Goal: Information Seeking & Learning: Find specific fact

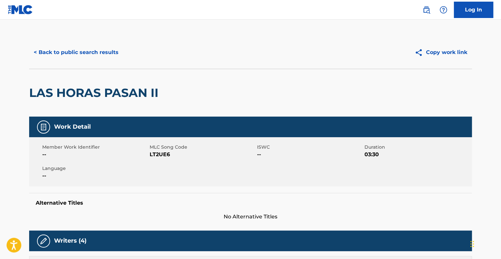
click at [86, 48] on button "< Back to public search results" at bounding box center [76, 52] width 94 height 16
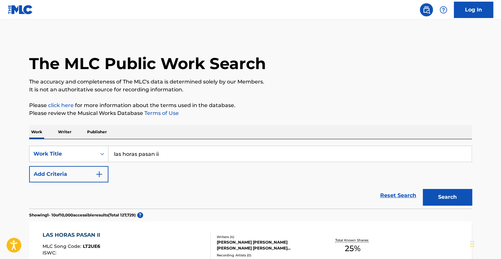
click at [398, 193] on link "Reset Search" at bounding box center [398, 195] width 43 height 14
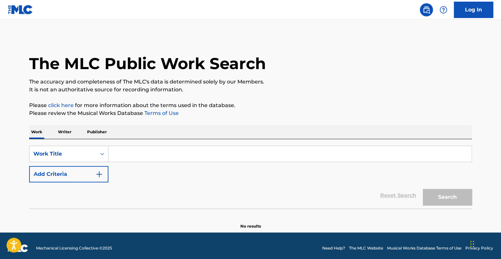
click at [195, 152] on input "Search Form" at bounding box center [289, 154] width 363 height 16
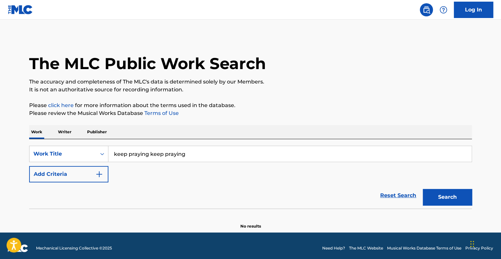
type input "keep praying keep praying"
click at [96, 177] on img "Search Form" at bounding box center [99, 174] width 8 height 8
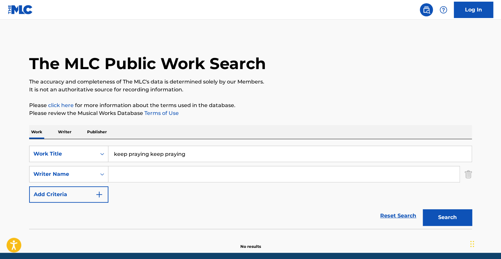
click at [147, 179] on input "Search Form" at bounding box center [283, 174] width 351 height 16
type input "ofei"
click at [423, 209] on button "Search" at bounding box center [447, 217] width 49 height 16
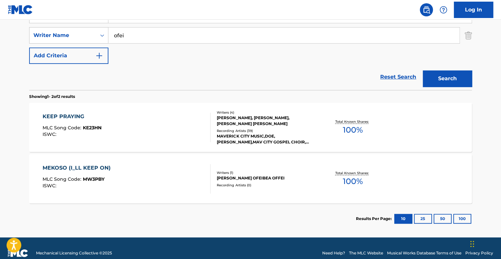
scroll to position [148, 0]
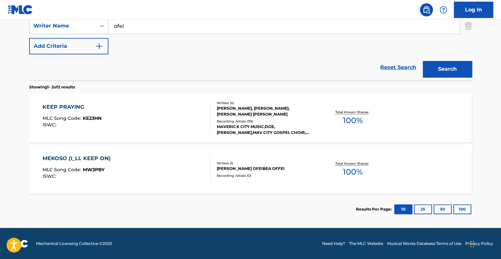
click at [175, 117] on div "KEEP PRAYING MLC Song Code : KE23HN ISWC :" at bounding box center [127, 117] width 168 height 29
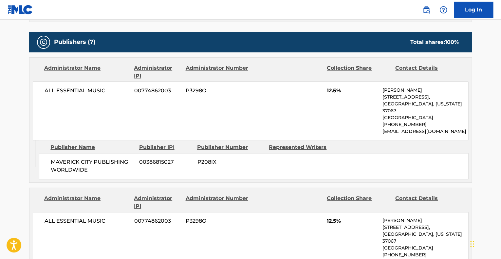
scroll to position [262, 0]
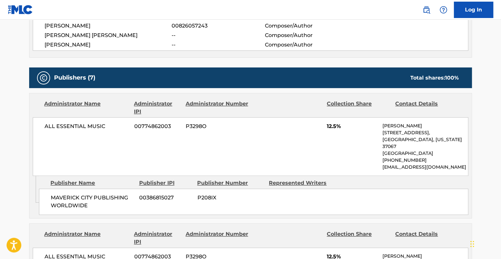
drag, startPoint x: 415, startPoint y: 159, endPoint x: 443, endPoint y: 167, distance: 29.6
click at [443, 167] on p "[EMAIL_ADDRESS][DOMAIN_NAME]" at bounding box center [424, 167] width 85 height 7
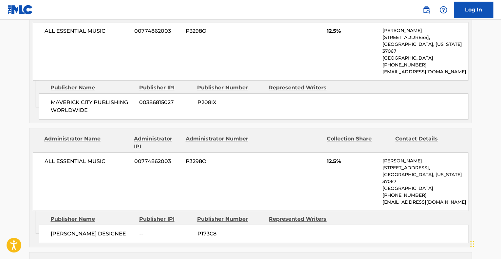
scroll to position [360, 0]
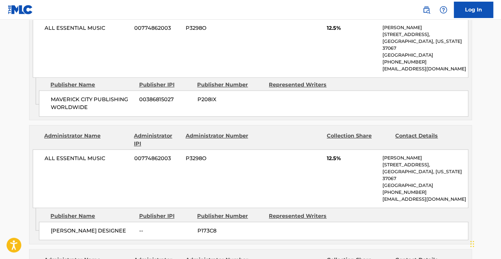
drag, startPoint x: 378, startPoint y: 200, endPoint x: 428, endPoint y: 200, distance: 49.8
click at [427, 200] on div "ALL ESSENTIAL MUSIC 00774862003 P3298O 12.5% [PERSON_NAME] [STREET_ADDRESS][US_…" at bounding box center [251, 178] width 436 height 59
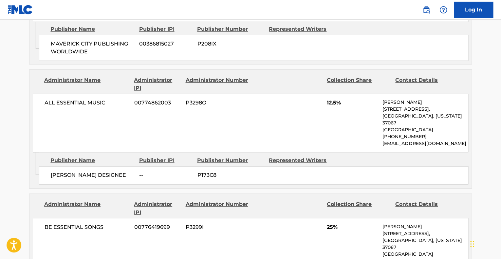
scroll to position [524, 0]
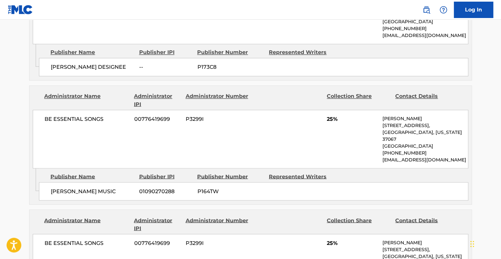
drag, startPoint x: 382, startPoint y: 157, endPoint x: 437, endPoint y: 165, distance: 55.3
click at [437, 159] on p "[EMAIL_ADDRESS][DOMAIN_NAME]" at bounding box center [424, 159] width 85 height 7
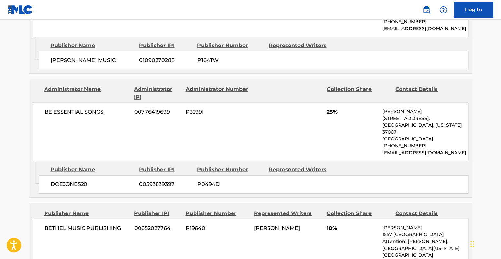
drag, startPoint x: 417, startPoint y: 157, endPoint x: 421, endPoint y: 174, distance: 16.9
click at [419, 159] on div "BE ESSENTIAL SONGS 00776419699 P3299I 25% [PERSON_NAME] [STREET_ADDRESS][US_STA…" at bounding box center [251, 132] width 436 height 59
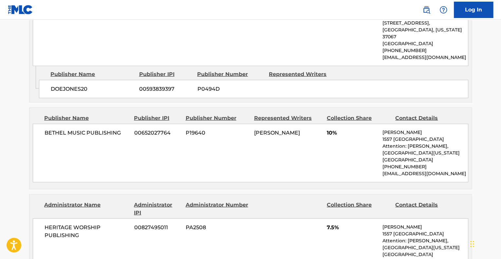
scroll to position [753, 0]
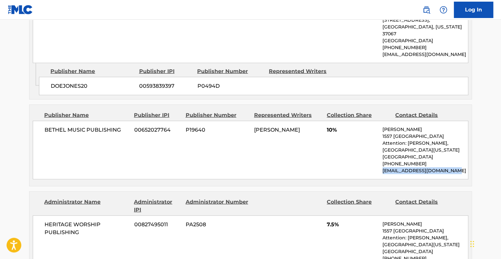
drag, startPoint x: 376, startPoint y: 177, endPoint x: 451, endPoint y: 177, distance: 75.0
click at [451, 177] on div "BETHEL MUSIC PUBLISHING 00652027764 P19640 [PERSON_NAME] LAKE 10% [PERSON_NAME]…" at bounding box center [251, 150] width 436 height 59
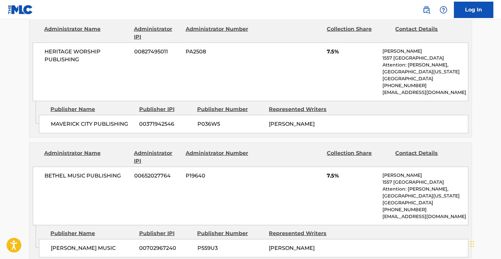
scroll to position [1048, 0]
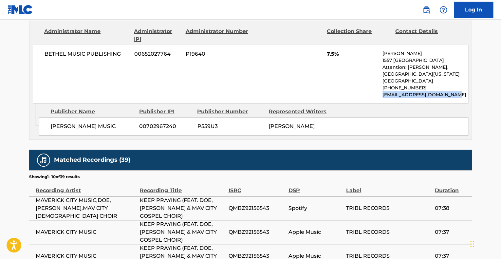
drag, startPoint x: 461, startPoint y: 109, endPoint x: 375, endPoint y: 104, distance: 86.3
click at [375, 103] on div "BETHEL MUSIC PUBLISHING 00652027764 P19640 7.5% [PERSON_NAME] [STREET_ADDRESS][…" at bounding box center [251, 74] width 436 height 59
copy p "[EMAIL_ADDRESS][DOMAIN_NAME]"
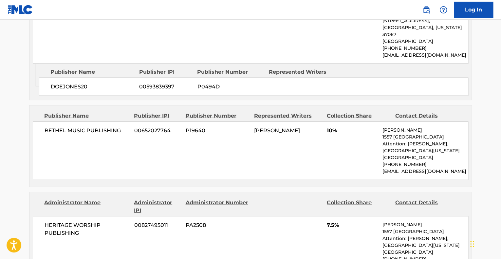
scroll to position [753, 0]
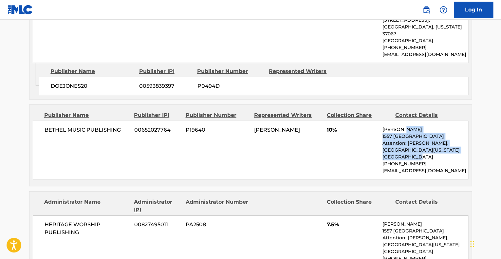
drag, startPoint x: 426, startPoint y: 150, endPoint x: 429, endPoint y: 161, distance: 11.2
click at [429, 160] on div "BETHEL MUSIC PUBLISHING 00652027764 P19640 [PERSON_NAME] LAKE 10% [PERSON_NAME]…" at bounding box center [251, 150] width 436 height 59
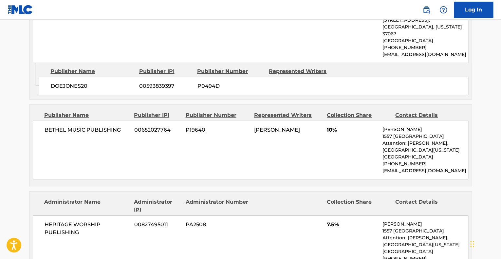
click at [423, 173] on p "[EMAIL_ADDRESS][DOMAIN_NAME]" at bounding box center [424, 170] width 85 height 7
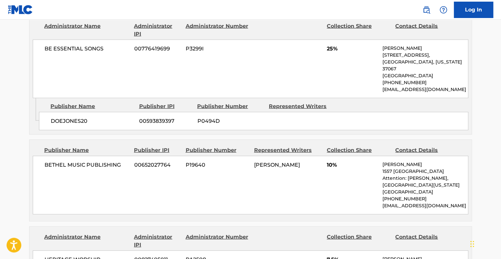
scroll to position [688, 0]
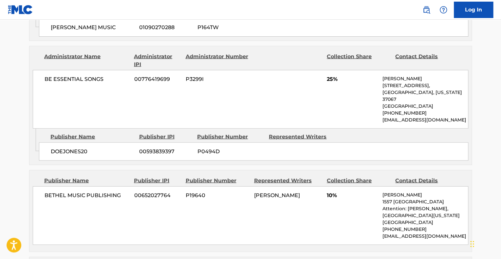
drag, startPoint x: 385, startPoint y: 123, endPoint x: 383, endPoint y: 118, distance: 5.6
click at [383, 118] on p "[EMAIL_ADDRESS][DOMAIN_NAME]" at bounding box center [424, 120] width 85 height 7
copy p "[EMAIL_ADDRESS][DOMAIN_NAME]"
drag, startPoint x: 288, startPoint y: 117, endPoint x: 316, endPoint y: 160, distance: 51.8
click at [288, 116] on div "BE ESSENTIAL SONGS 00776419699 P3299I 25% [PERSON_NAME] [STREET_ADDRESS][US_STA…" at bounding box center [251, 99] width 436 height 59
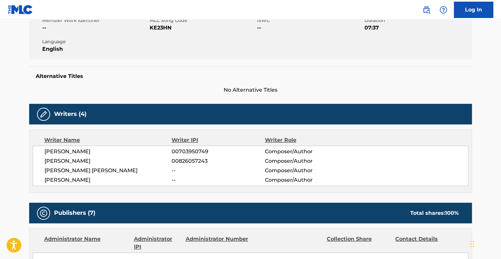
scroll to position [33, 0]
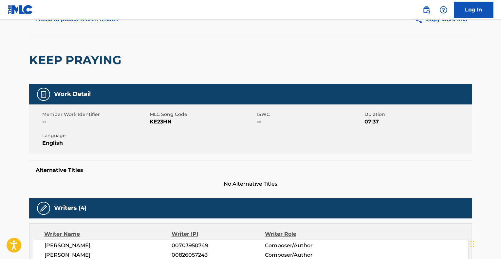
click at [85, 171] on h5 "Alternative Titles" at bounding box center [251, 170] width 430 height 7
drag, startPoint x: 73, startPoint y: 172, endPoint x: 41, endPoint y: 170, distance: 32.5
click at [41, 170] on h5 "Alternative Titles" at bounding box center [251, 170] width 430 height 7
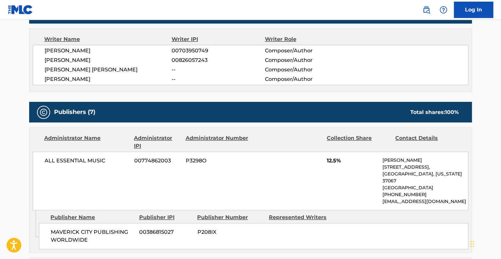
scroll to position [229, 0]
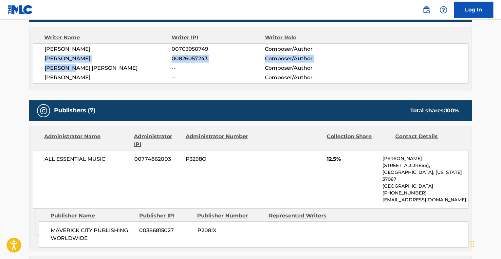
drag, startPoint x: 88, startPoint y: 70, endPoint x: 44, endPoint y: 57, distance: 46.2
click at [44, 57] on div "[PERSON_NAME] LAKE 00703950749 Composer/Author [PERSON_NAME] 00826057243 Compos…" at bounding box center [251, 63] width 436 height 40
click at [55, 55] on span "[PERSON_NAME]" at bounding box center [108, 59] width 127 height 8
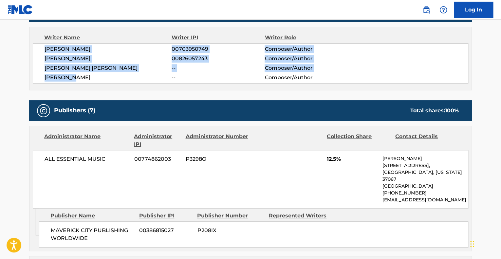
drag, startPoint x: 46, startPoint y: 48, endPoint x: 74, endPoint y: 77, distance: 40.5
click at [74, 77] on div "[PERSON_NAME] LAKE 00703950749 Composer/Author [PERSON_NAME] 00826057243 Compos…" at bounding box center [251, 63] width 436 height 40
copy div "[PERSON_NAME] LAKE 00703950749 Composer/Author [PERSON_NAME] 00826057243 Compos…"
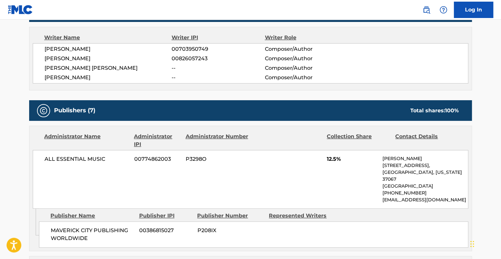
click at [189, 176] on div "ALL ESSENTIAL MUSIC 00774862003 P3298O 12.5% [PERSON_NAME] [STREET_ADDRESS][US_…" at bounding box center [251, 179] width 436 height 59
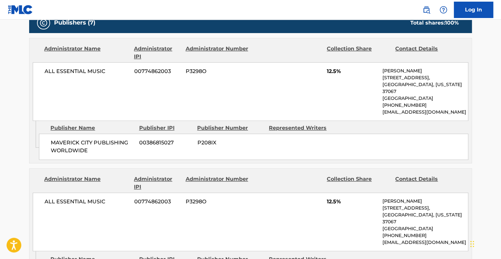
scroll to position [327, 0]
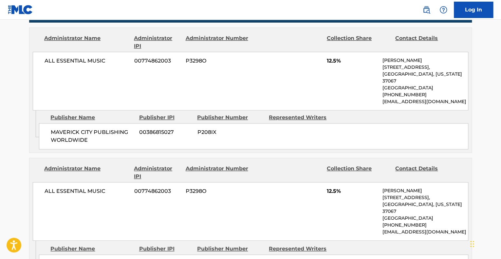
drag, startPoint x: 293, startPoint y: 68, endPoint x: 297, endPoint y: 82, distance: 14.3
click at [297, 82] on div "ALL ESSENTIAL MUSIC 00774862003 P3298O 12.5% [PERSON_NAME] [STREET_ADDRESS][US_…" at bounding box center [251, 81] width 436 height 59
click at [292, 79] on div "ALL ESSENTIAL MUSIC 00774862003 P3298O 12.5% [PERSON_NAME] [STREET_ADDRESS][US_…" at bounding box center [251, 81] width 436 height 59
drag, startPoint x: 348, startPoint y: 61, endPoint x: 317, endPoint y: 60, distance: 30.5
click at [317, 60] on div "ALL ESSENTIAL MUSIC 00774862003 P3298O 12.5% [PERSON_NAME] [STREET_ADDRESS][US_…" at bounding box center [251, 81] width 436 height 59
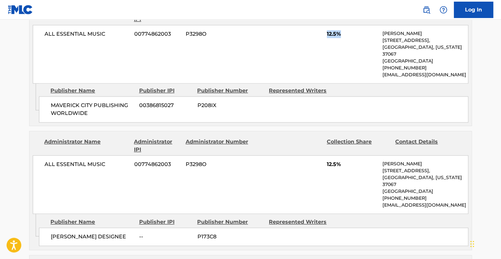
scroll to position [393, 0]
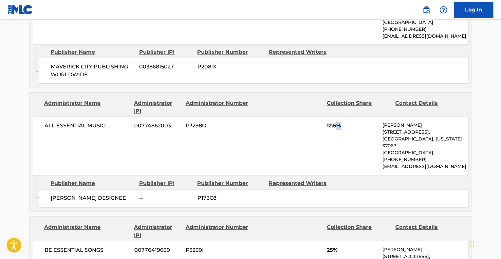
drag, startPoint x: 346, startPoint y: 126, endPoint x: 334, endPoint y: 126, distance: 11.5
click at [335, 126] on span "12.5%" at bounding box center [352, 126] width 51 height 8
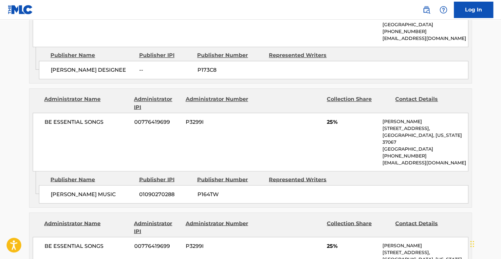
scroll to position [524, 0]
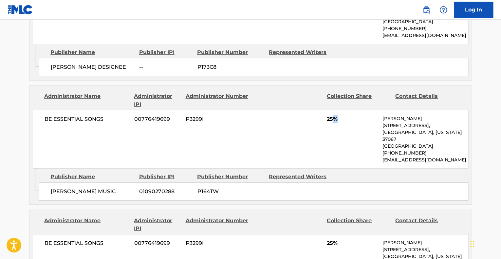
drag, startPoint x: 333, startPoint y: 117, endPoint x: 360, endPoint y: 115, distance: 27.0
click at [360, 115] on span "25%" at bounding box center [352, 119] width 51 height 8
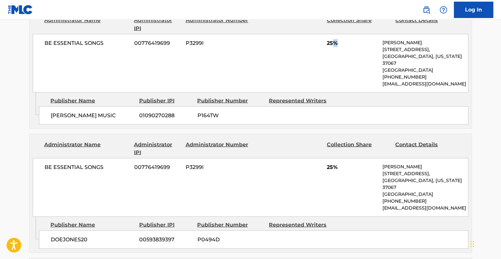
scroll to position [622, 0]
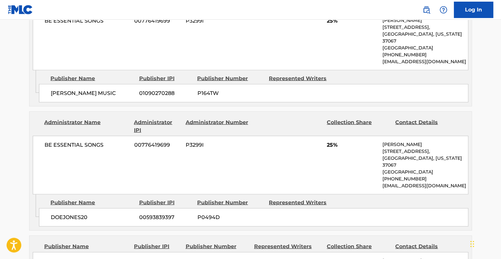
click at [292, 159] on div "BE ESSENTIAL SONGS 00776419699 P3299I 25% [PERSON_NAME] [STREET_ADDRESS][US_STA…" at bounding box center [251, 165] width 436 height 59
drag, startPoint x: 350, startPoint y: 151, endPoint x: 352, endPoint y: 170, distance: 19.5
click at [352, 170] on div "BE ESSENTIAL SONGS 00776419699 P3299I 25% [PERSON_NAME] [STREET_ADDRESS][US_STA…" at bounding box center [251, 165] width 436 height 59
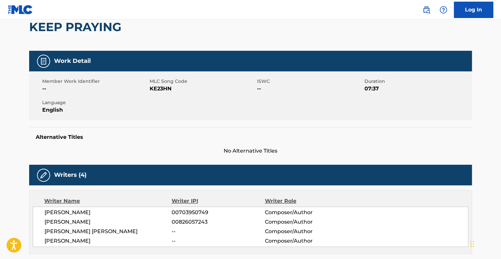
scroll to position [0, 0]
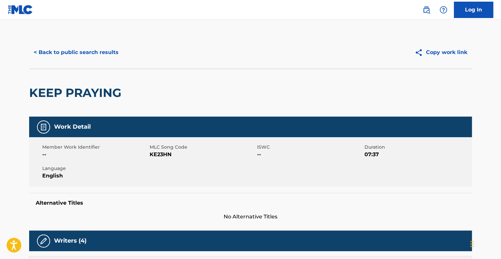
click at [466, 53] on button "Copy work link" at bounding box center [441, 52] width 62 height 16
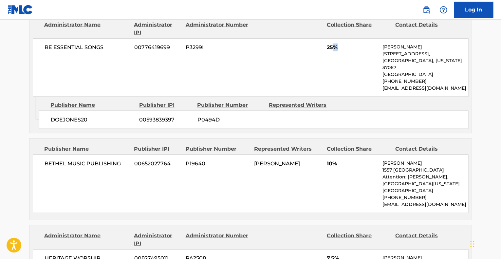
scroll to position [753, 0]
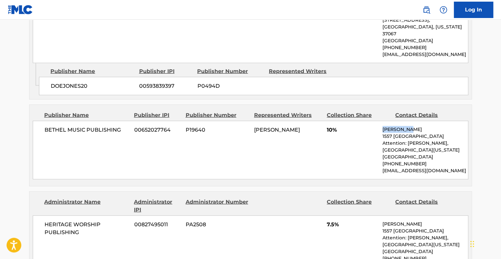
drag, startPoint x: 410, startPoint y: 131, endPoint x: 384, endPoint y: 136, distance: 26.7
click at [382, 131] on p "[PERSON_NAME]" at bounding box center [424, 129] width 85 height 7
drag, startPoint x: 458, startPoint y: 176, endPoint x: 380, endPoint y: 177, distance: 78.6
click at [380, 177] on div "BETHEL MUSIC PUBLISHING 00652027764 P19640 [PERSON_NAME] LAKE 10% [PERSON_NAME]…" at bounding box center [251, 150] width 436 height 59
copy p "[EMAIL_ADDRESS][DOMAIN_NAME]"
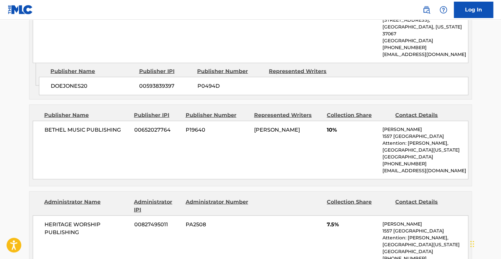
click at [187, 179] on div "BETHEL MUSIC PUBLISHING 00652027764 P19640 [PERSON_NAME] LAKE 10% [PERSON_NAME]…" at bounding box center [251, 150] width 436 height 59
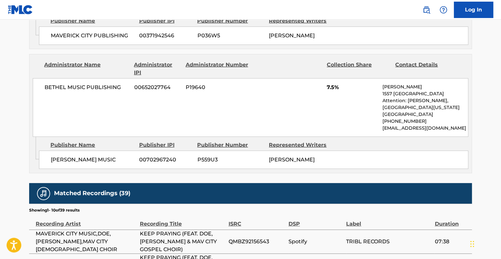
scroll to position [1015, 0]
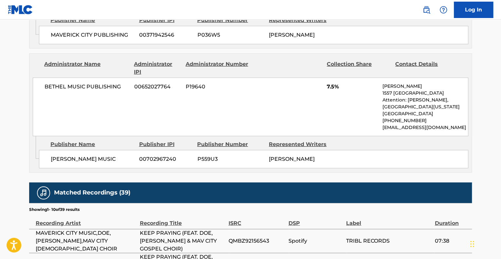
drag, startPoint x: 305, startPoint y: 183, endPoint x: 341, endPoint y: 127, distance: 65.9
click at [306, 168] on div "[PERSON_NAME] MUSIC 00702967240 P559U3 [PERSON_NAME]" at bounding box center [253, 159] width 429 height 18
drag, startPoint x: 345, startPoint y: 120, endPoint x: 322, endPoint y: 115, distance: 23.4
click at [322, 115] on div "BETHEL MUSIC PUBLISHING 00652027764 P19640 7.5% [PERSON_NAME] [STREET_ADDRESS][…" at bounding box center [251, 107] width 436 height 59
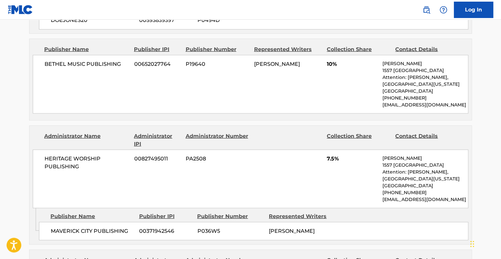
scroll to position [819, 0]
drag, startPoint x: 348, startPoint y: 166, endPoint x: 312, endPoint y: 166, distance: 36.0
click at [312, 166] on div "HERITAGE WORSHIP PUBLISHING 00827495011 PA2508 7.5% [PERSON_NAME] [STREET_ADDRE…" at bounding box center [251, 179] width 436 height 59
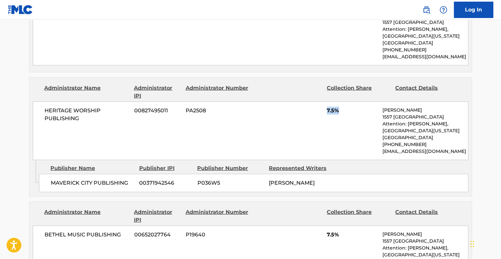
scroll to position [950, 0]
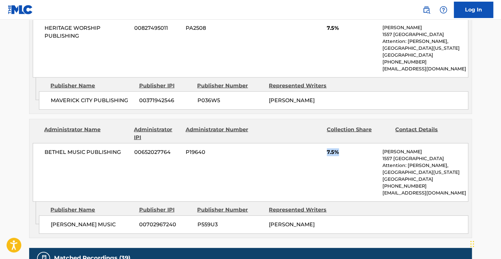
drag, startPoint x: 339, startPoint y: 163, endPoint x: 304, endPoint y: 160, distance: 35.8
click at [304, 160] on div "BETHEL MUSIC PUBLISHING 00652027764 P19640 7.5% [PERSON_NAME] [STREET_ADDRESS][…" at bounding box center [251, 172] width 436 height 59
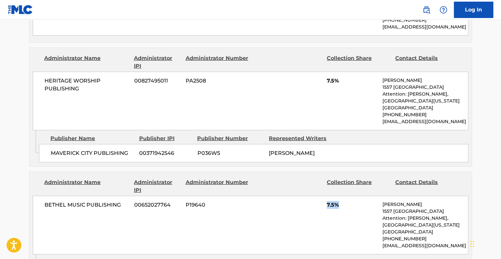
scroll to position [819, 0]
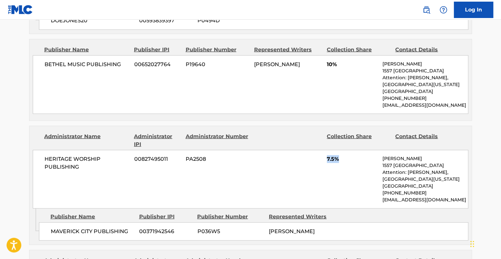
drag, startPoint x: 314, startPoint y: 159, endPoint x: 298, endPoint y: 155, distance: 16.8
click at [298, 156] on div "HERITAGE WORSHIP PUBLISHING 00827495011 PA2508 7.5% [PERSON_NAME] [STREET_ADDRE…" at bounding box center [251, 179] width 436 height 59
drag, startPoint x: 357, startPoint y: 89, endPoint x: 306, endPoint y: 86, distance: 51.5
click at [306, 86] on div "BETHEL MUSIC PUBLISHING 00652027764 P19640 [PERSON_NAME] LAKE 10% [PERSON_NAME]…" at bounding box center [251, 84] width 436 height 59
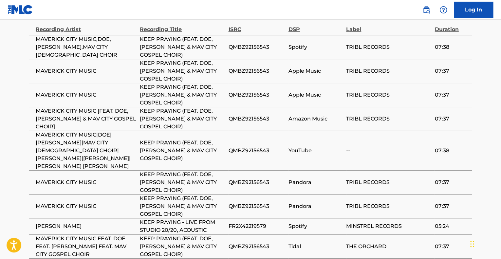
scroll to position [1179, 0]
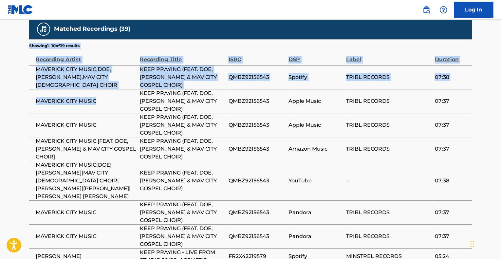
drag, startPoint x: 77, startPoint y: 119, endPoint x: 14, endPoint y: 118, distance: 62.6
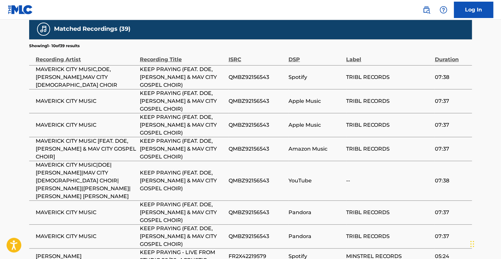
click at [136, 161] on span "MAVERICK CITY MUSIC [FEAT. DOE, [PERSON_NAME] & MAV CITY GOSPEL CHOIR]" at bounding box center [86, 149] width 101 height 24
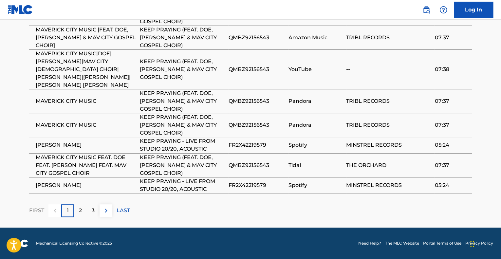
scroll to position [1297, 0]
click at [80, 209] on p "2" at bounding box center [80, 211] width 3 height 8
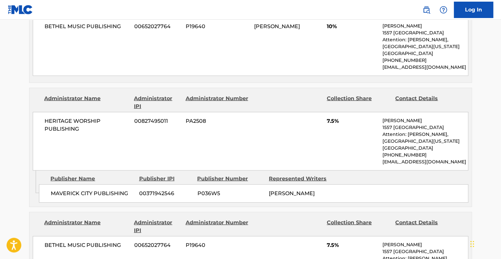
scroll to position [857, 0]
click at [259, 151] on div "HERITAGE WORSHIP PUBLISHING 00827495011 PA2508 7.5% [PERSON_NAME] [STREET_ADDRE…" at bounding box center [251, 141] width 436 height 59
drag, startPoint x: 287, startPoint y: 196, endPoint x: 327, endPoint y: 214, distance: 44.3
click at [327, 206] on div "Admin Original Publisher Connecting Line Publisher Name Publisher IPI Publisher…" at bounding box center [250, 188] width 442 height 36
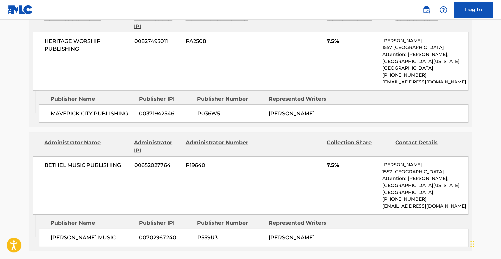
scroll to position [955, 0]
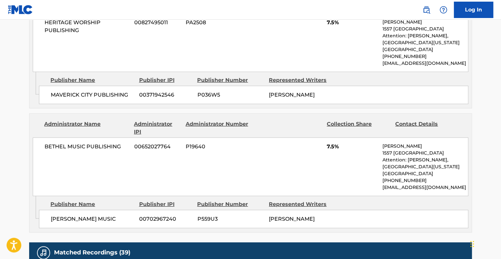
drag, startPoint x: 276, startPoint y: 197, endPoint x: 364, endPoint y: 231, distance: 94.3
click at [313, 233] on div "Administrator Name Administrator IPI Administrator Number Collection Share Cont…" at bounding box center [250, 172] width 443 height 119
click at [364, 228] on div "[PERSON_NAME] MUSIC 00702967240 P559U3 [PERSON_NAME]" at bounding box center [253, 219] width 429 height 18
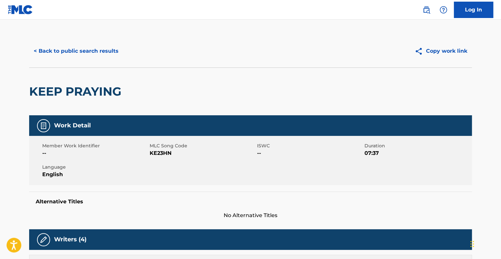
scroll to position [0, 0]
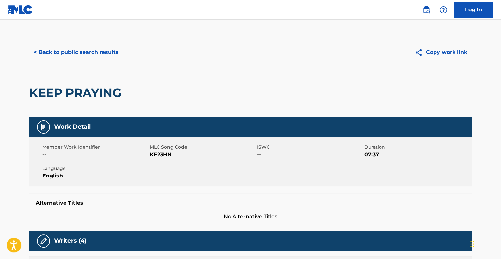
click at [92, 52] on button "< Back to public search results" at bounding box center [76, 52] width 94 height 16
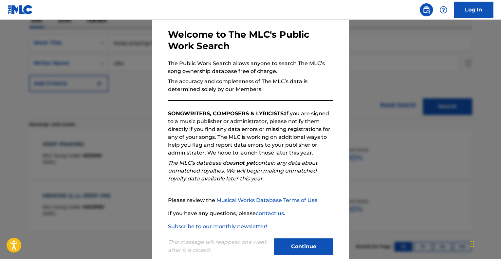
scroll to position [41, 0]
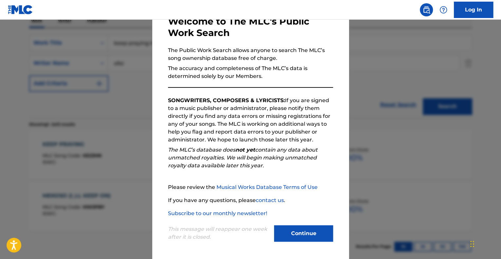
click at [312, 235] on button "Continue" at bounding box center [303, 233] width 59 height 16
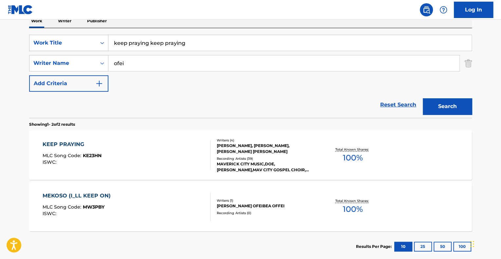
drag, startPoint x: 189, startPoint y: 39, endPoint x: 48, endPoint y: 28, distance: 140.6
click at [49, 28] on div "Work Writer Publisher SearchWithCriteria8c209e86-4d52-4ed0-b968-539fb019190d Wo…" at bounding box center [250, 138] width 443 height 248
type input "last lap"
click at [464, 105] on button "Search" at bounding box center [447, 106] width 49 height 16
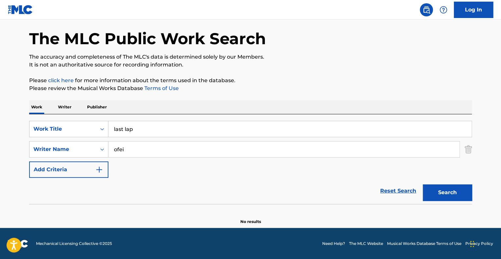
click at [400, 193] on link "Reset Search" at bounding box center [398, 191] width 43 height 14
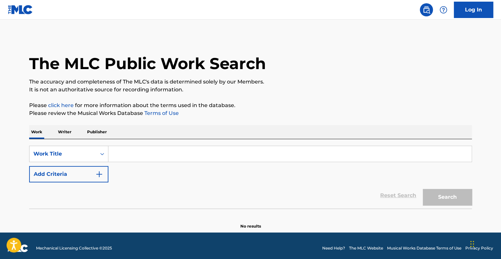
click at [157, 153] on input "Search Form" at bounding box center [289, 154] width 363 height 16
type input "25"
click at [101, 170] on button "Add Criteria" at bounding box center [68, 174] width 79 height 16
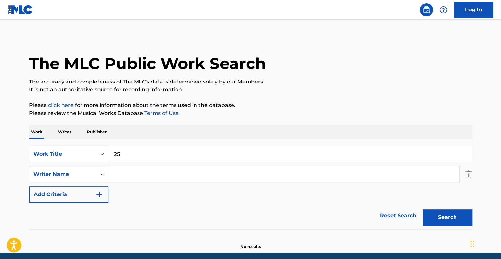
click at [120, 173] on input "Search Form" at bounding box center [283, 174] width 351 height 16
type input "rodarius"
click at [423, 209] on button "Search" at bounding box center [447, 217] width 49 height 16
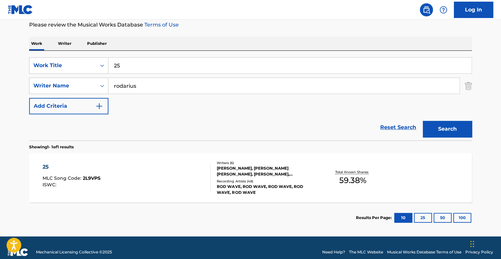
scroll to position [97, 0]
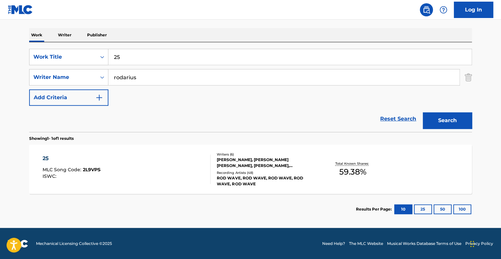
click at [127, 163] on div "25 MLC Song Code : 2L9VPS ISWC :" at bounding box center [127, 169] width 168 height 29
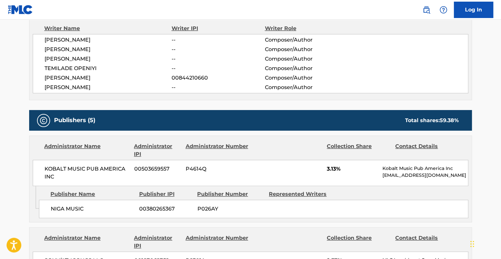
scroll to position [327, 0]
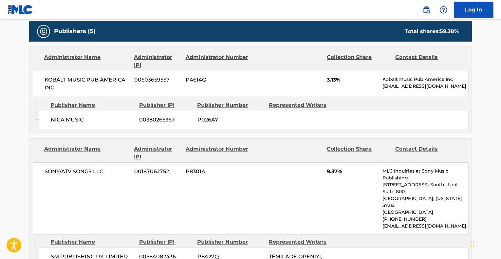
click at [358, 91] on div "KOBALT MUSIC PUB AMERICA INC 00503659557 P4614Q 3.13% Kobalt Music Pub America …" at bounding box center [251, 84] width 436 height 26
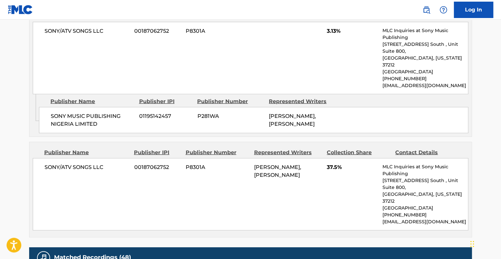
scroll to position [786, 0]
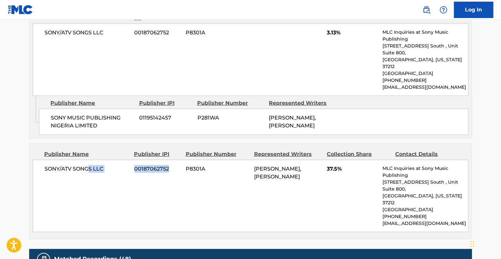
drag, startPoint x: 90, startPoint y: 159, endPoint x: 179, endPoint y: 166, distance: 90.0
click at [179, 166] on div "SONY/ATV SONGS LLC 00187062752 P8301A [PERSON_NAME], [PERSON_NAME] 37.5% MLC In…" at bounding box center [251, 196] width 436 height 72
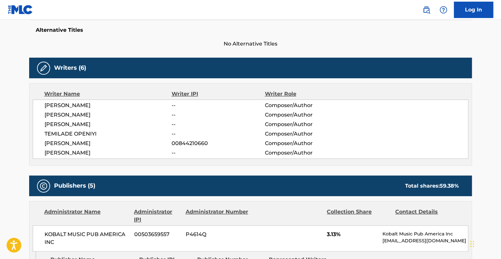
scroll to position [131, 0]
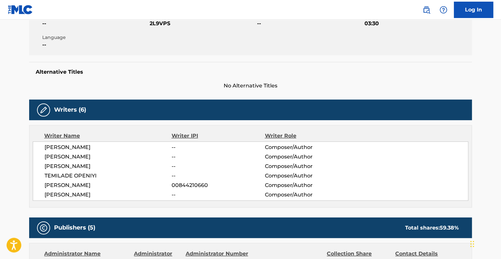
click at [223, 177] on span "--" at bounding box center [218, 176] width 93 height 8
drag, startPoint x: 306, startPoint y: 161, endPoint x: 316, endPoint y: 173, distance: 15.3
click at [310, 162] on div "[PERSON_NAME] -- Composer/Author [PERSON_NAME] -- Composer/Author [PERSON_NAME]…" at bounding box center [251, 170] width 436 height 59
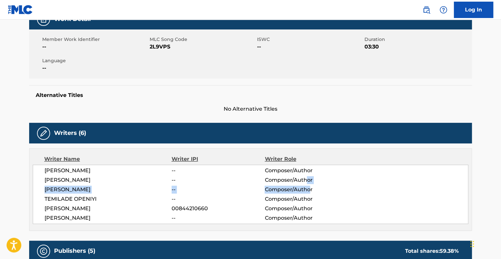
scroll to position [0, 0]
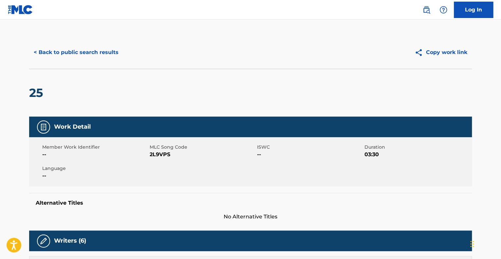
click at [451, 49] on button "Copy work link" at bounding box center [441, 52] width 62 height 16
click at [431, 54] on button "Copy work link" at bounding box center [441, 52] width 62 height 16
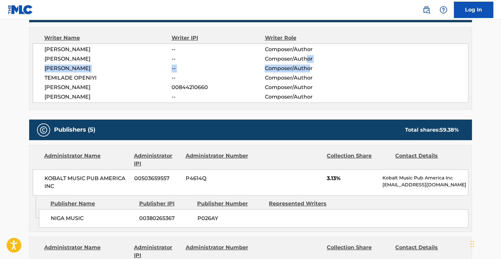
scroll to position [229, 0]
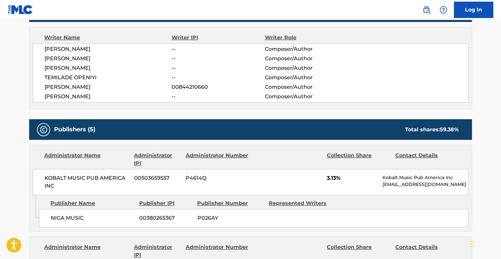
click at [61, 74] on span "TEMILADE OPENIYI" at bounding box center [108, 78] width 127 height 8
drag, startPoint x: 55, startPoint y: 55, endPoint x: 115, endPoint y: 56, distance: 59.9
click at [115, 56] on span "[PERSON_NAME]" at bounding box center [108, 59] width 127 height 8
click at [84, 58] on span "[PERSON_NAME]" at bounding box center [108, 59] width 127 height 8
drag, startPoint x: 103, startPoint y: 58, endPoint x: 42, endPoint y: 59, distance: 61.6
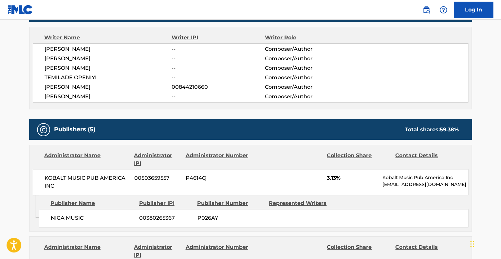
click at [42, 59] on div "[PERSON_NAME] -- Composer/Author [PERSON_NAME] -- Composer/Author [PERSON_NAME]…" at bounding box center [251, 72] width 436 height 59
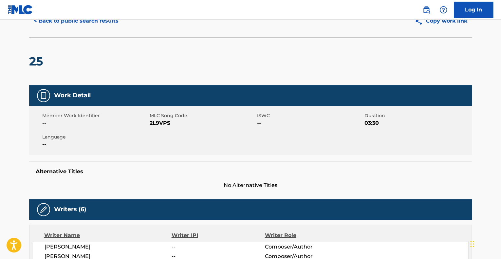
scroll to position [0, 0]
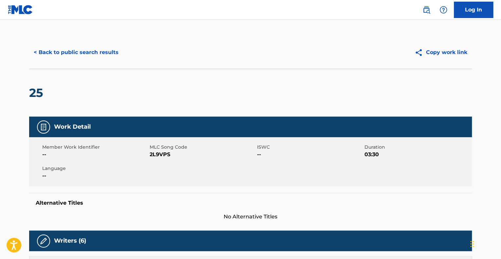
click at [111, 58] on button "< Back to public search results" at bounding box center [76, 52] width 94 height 16
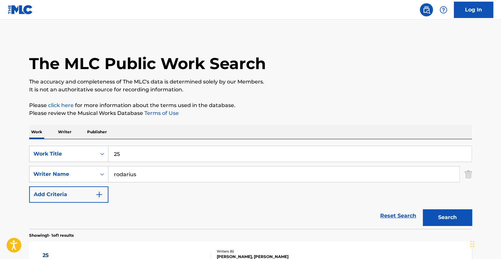
scroll to position [60, 0]
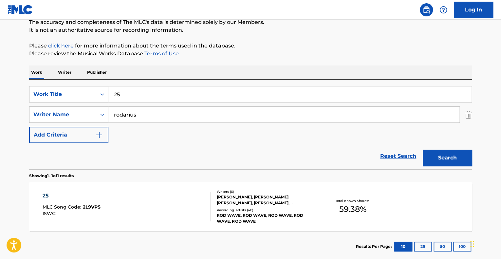
click at [72, 75] on p "Writer" at bounding box center [64, 72] width 17 height 14
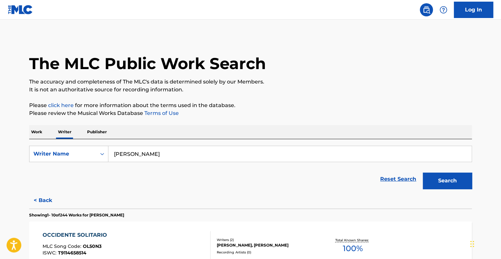
drag, startPoint x: 4, startPoint y: 148, endPoint x: 0, endPoint y: 128, distance: 20.0
type input "rodarius [PERSON_NAME]"
click at [423, 173] on button "Search" at bounding box center [447, 181] width 49 height 16
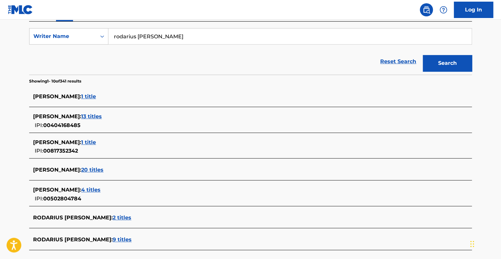
scroll to position [131, 0]
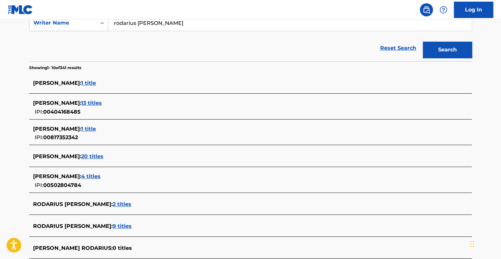
click at [122, 205] on span "2 titles" at bounding box center [122, 204] width 19 height 6
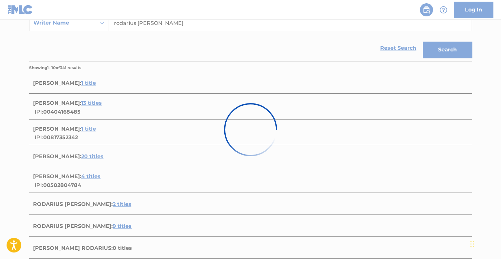
scroll to position [128, 0]
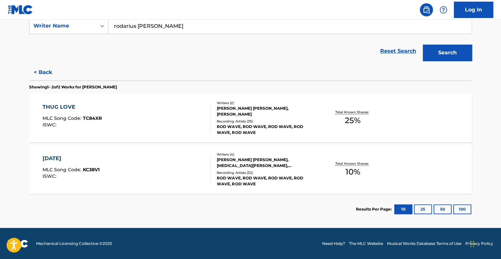
click at [398, 123] on div "THUG LOVE MLC Song Code : TC84XR ISWC : Writers ( 2 ) [PERSON_NAME] [PERSON_NAM…" at bounding box center [250, 117] width 443 height 49
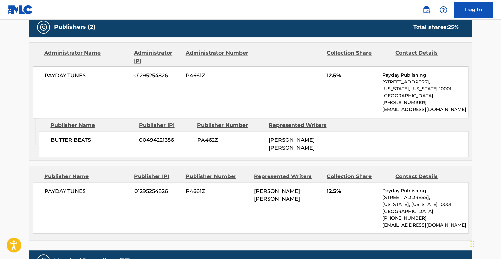
scroll to position [295, 0]
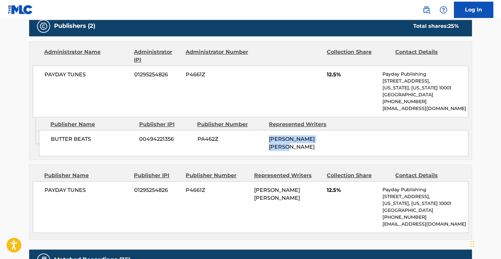
drag, startPoint x: 270, startPoint y: 142, endPoint x: 243, endPoint y: 139, distance: 28.1
click at [243, 139] on div "BUTTER BEATS 00494221356 PA462Z [PERSON_NAME] [PERSON_NAME]" at bounding box center [253, 143] width 429 height 26
drag, startPoint x: 257, startPoint y: 195, endPoint x: 313, endPoint y: 196, distance: 56.7
click at [313, 195] on div "PAYDAY TUNES 01295254826 P4661Z [PERSON_NAME] [PERSON_NAME] 12.5% Payday Publis…" at bounding box center [251, 207] width 436 height 52
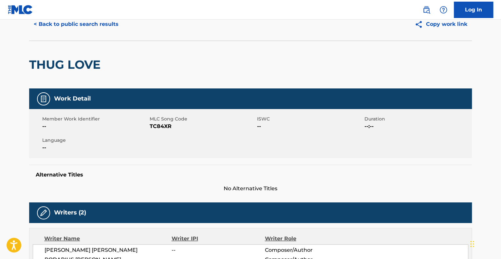
scroll to position [0, 0]
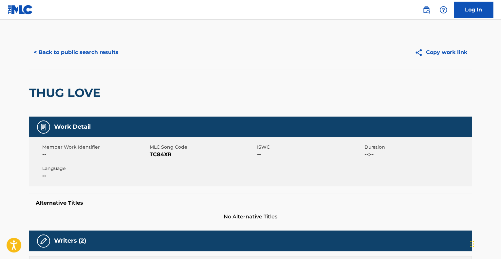
click at [74, 55] on button "< Back to public search results" at bounding box center [76, 52] width 94 height 16
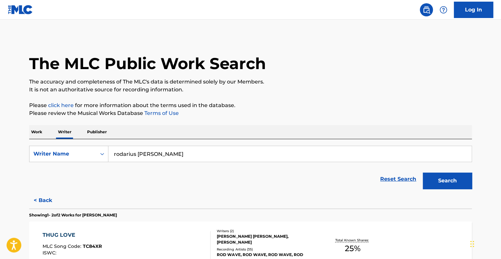
click at [175, 154] on input "rodarius [PERSON_NAME]" at bounding box center [289, 154] width 363 height 16
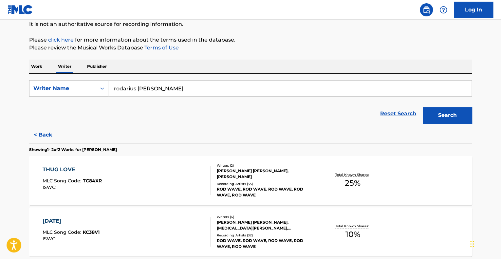
scroll to position [128, 0]
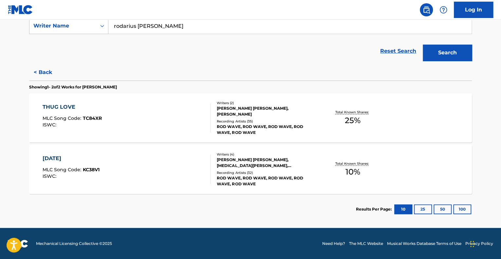
click at [181, 159] on div "[DATE] MLC Song Code : KC38V1 ISWC :" at bounding box center [127, 169] width 168 height 29
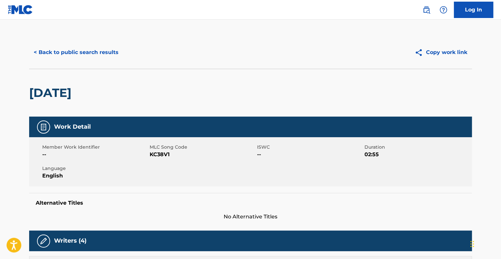
click at [89, 51] on button "< Back to public search results" at bounding box center [76, 52] width 94 height 16
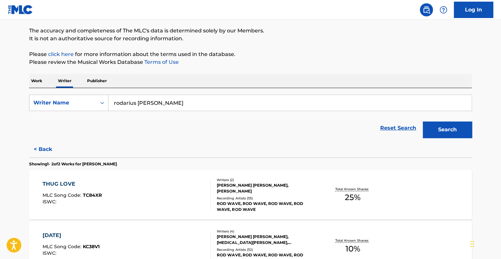
scroll to position [128, 0]
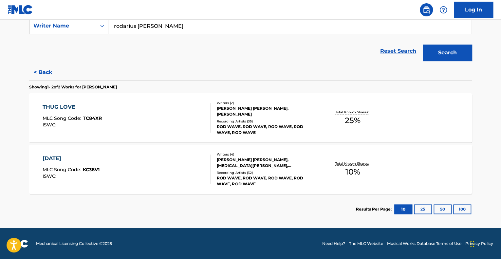
click at [155, 26] on input "rodarius [PERSON_NAME]" at bounding box center [289, 26] width 363 height 16
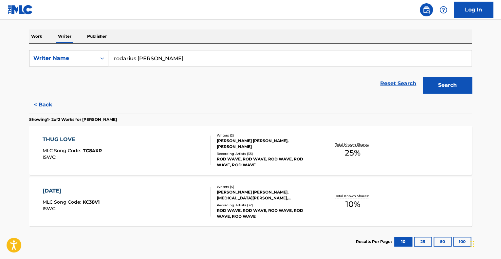
scroll to position [30, 0]
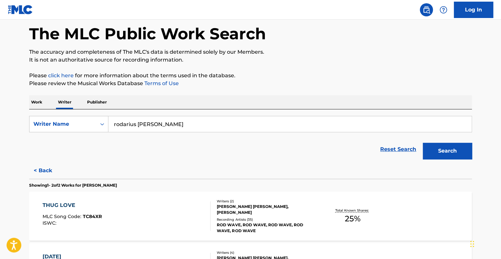
click at [176, 123] on input "rodarius [PERSON_NAME]" at bounding box center [289, 124] width 363 height 16
type input "rodarius [PERSON_NAME]"
click at [448, 148] on button "Search" at bounding box center [447, 151] width 49 height 16
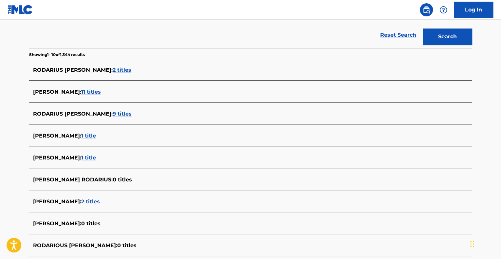
scroll to position [161, 0]
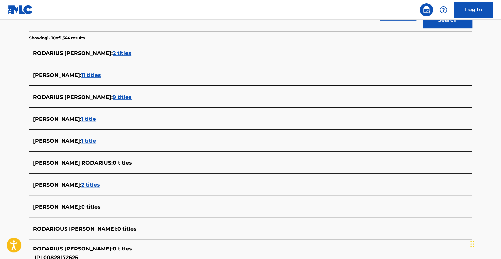
click at [124, 55] on span "2 titles" at bounding box center [122, 53] width 19 height 6
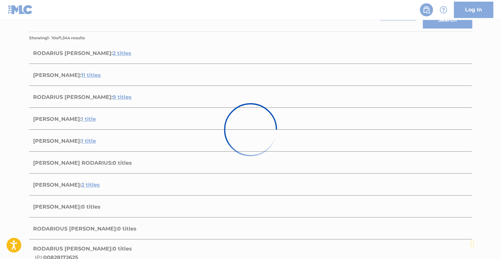
scroll to position [128, 0]
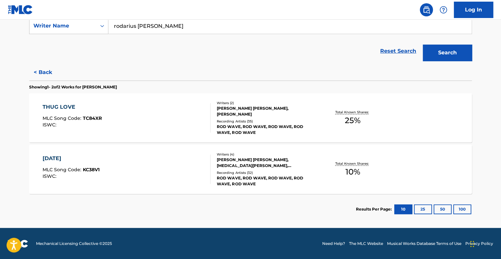
click at [44, 72] on button "< Back" at bounding box center [48, 72] width 39 height 16
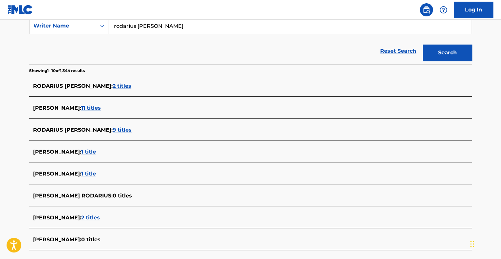
click at [92, 107] on span "11 titles" at bounding box center [91, 108] width 20 height 6
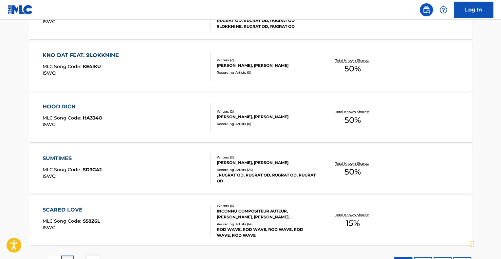
scroll to position [542, 0]
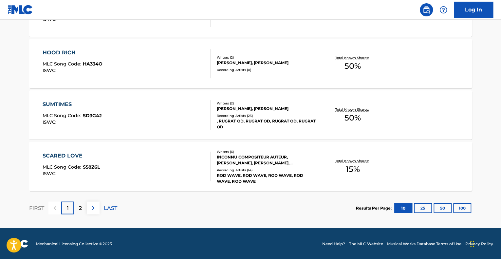
click at [170, 165] on div "SCARED LOVE MLC Song Code : S58Z6L ISWC :" at bounding box center [127, 166] width 168 height 29
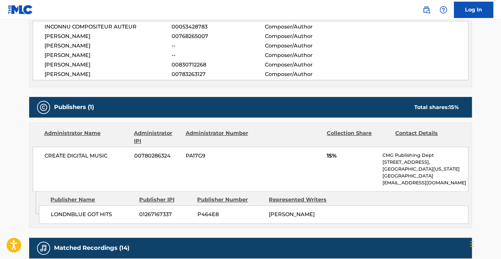
scroll to position [327, 0]
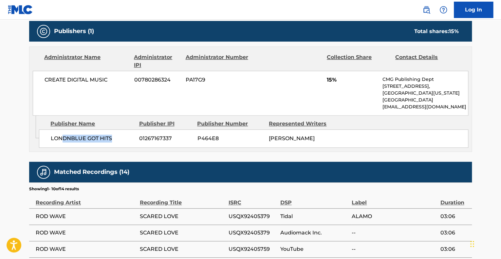
drag, startPoint x: 62, startPoint y: 135, endPoint x: 118, endPoint y: 138, distance: 55.7
click at [118, 138] on span "LONDNBLUE GOT HITS" at bounding box center [93, 139] width 84 height 8
click at [117, 138] on span "LONDNBLUE GOT HITS" at bounding box center [93, 139] width 84 height 8
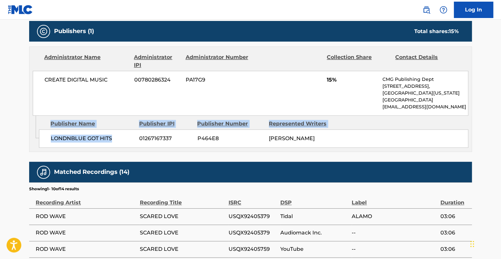
drag, startPoint x: 67, startPoint y: 137, endPoint x: 27, endPoint y: 137, distance: 40.6
click at [27, 137] on div "< Back to public search results Copy work link SCARED LOVE Work Detail Member W…" at bounding box center [250, 52] width 458 height 687
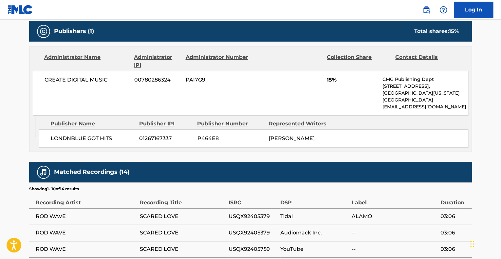
click at [394, 131] on div "LONDNBLUE GOT HITS 01267167337 P464E8 [PERSON_NAME]" at bounding box center [253, 138] width 429 height 18
drag, startPoint x: 299, startPoint y: 146, endPoint x: 261, endPoint y: 132, distance: 40.9
click at [261, 132] on div "LONDNBLUE GOT HITS 01267167337 P464E8 [PERSON_NAME]" at bounding box center [253, 138] width 429 height 18
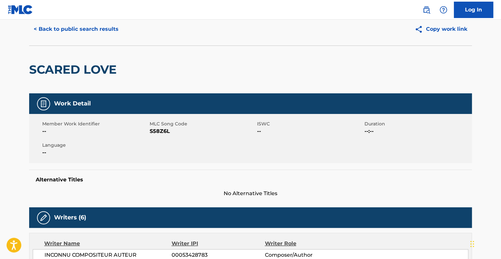
scroll to position [0, 0]
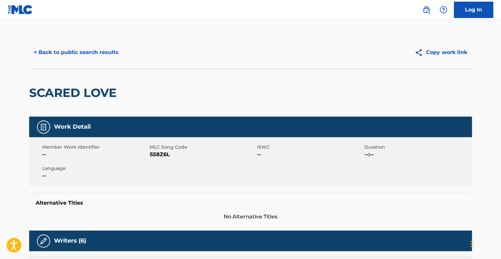
click at [74, 51] on button "< Back to public search results" at bounding box center [76, 52] width 94 height 16
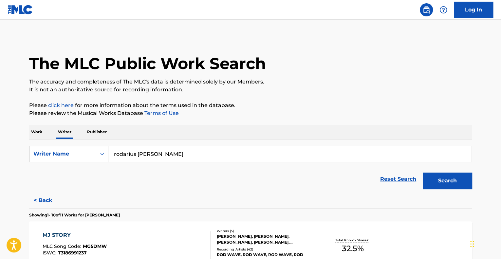
drag, startPoint x: 205, startPoint y: 157, endPoint x: 45, endPoint y: 144, distance: 161.3
click at [44, 144] on div "SearchWithCriteria8344fcda-bc67-421f-811c-0643e57f6701 Writer Name [PERSON_NAME…" at bounding box center [250, 165] width 443 height 53
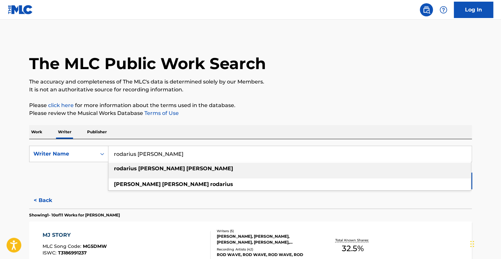
paste input "[PERSON_NAME]"
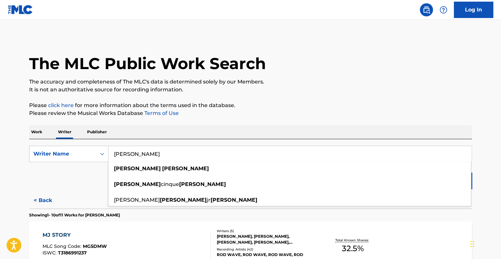
type input "[PERSON_NAME]"
click at [421, 113] on p "Please review the Musical Works Database Terms of Use" at bounding box center [250, 113] width 443 height 8
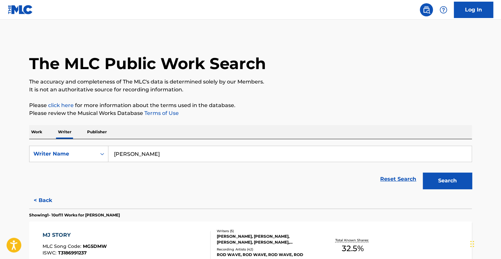
click at [442, 182] on button "Search" at bounding box center [447, 181] width 49 height 16
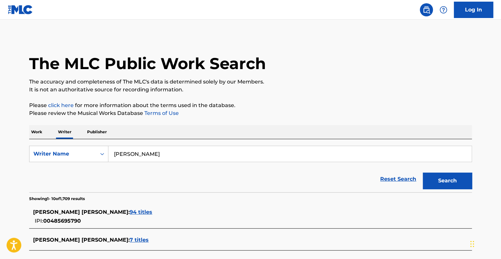
click at [130, 238] on span "7 titles" at bounding box center [139, 240] width 19 height 6
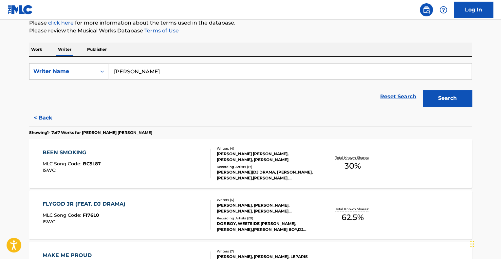
scroll to position [65, 0]
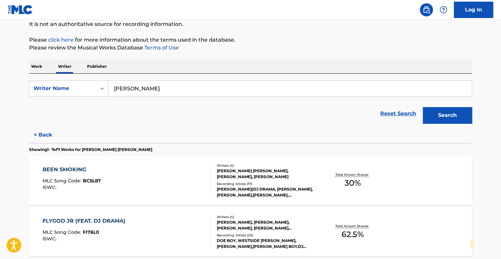
click at [36, 132] on button "< Back" at bounding box center [48, 135] width 39 height 16
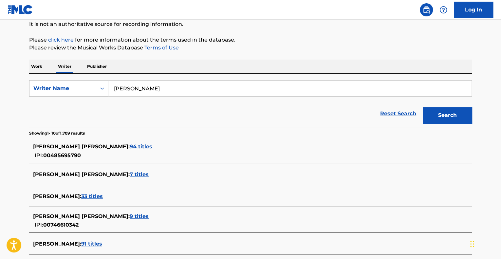
click at [39, 70] on p "Work" at bounding box center [36, 67] width 15 height 14
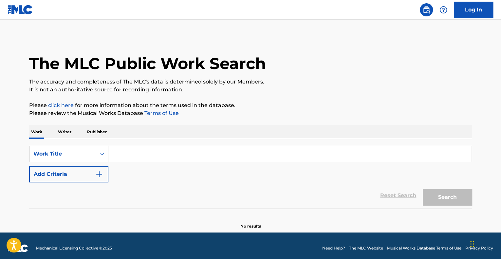
click at [122, 154] on input "Search Form" at bounding box center [289, 154] width 363 height 16
type input "BG"
click at [102, 178] on button "Add Criteria" at bounding box center [68, 174] width 79 height 16
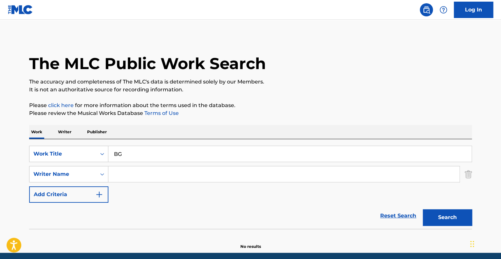
click at [119, 177] on input "Search Form" at bounding box center [283, 174] width 351 height 16
paste input "[PERSON_NAME]"
type input "[PERSON_NAME]"
click at [449, 220] on button "Search" at bounding box center [447, 217] width 49 height 16
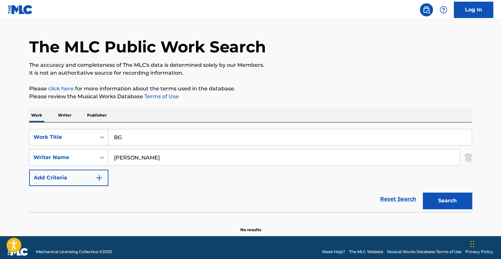
scroll to position [25, 0]
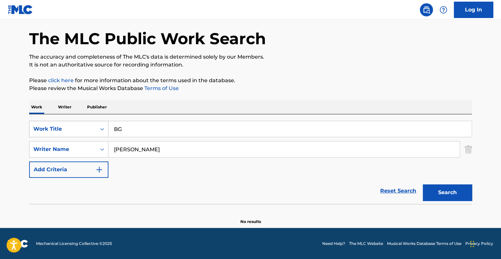
drag, startPoint x: 107, startPoint y: 129, endPoint x: 50, endPoint y: 124, distance: 57.9
click at [50, 124] on div "SearchWithCriteria8c209e86-4d52-4ed0-b968-539fb019190d Work Title BG" at bounding box center [250, 129] width 443 height 16
type input "dj drama"
click at [449, 197] on button "Search" at bounding box center [447, 192] width 49 height 16
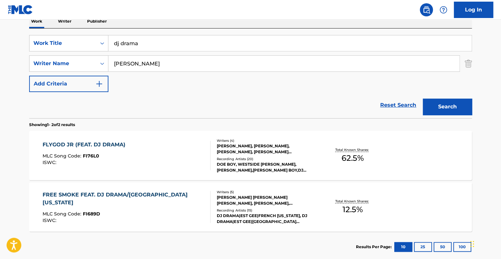
scroll to position [123, 0]
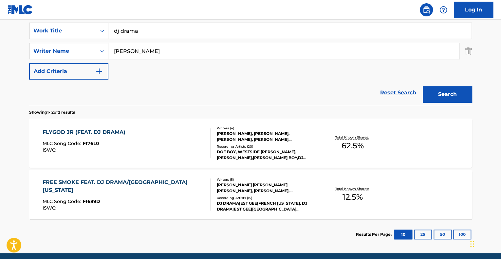
click at [146, 145] on div "FLYGOD JR (FEAT. DJ DRAMA) MLC Song Code : FI76L0 ISWC :" at bounding box center [127, 142] width 168 height 29
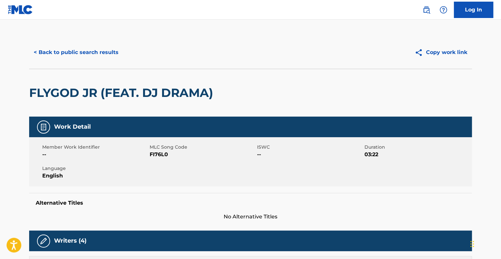
click at [84, 47] on button "< Back to public search results" at bounding box center [76, 52] width 94 height 16
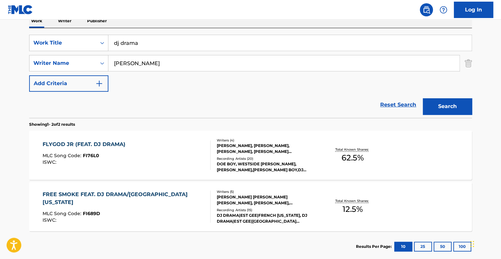
click at [170, 218] on div "ISWC :" at bounding box center [124, 220] width 163 height 5
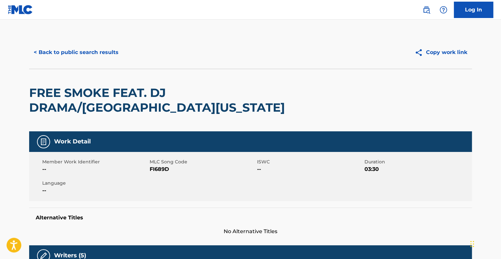
click at [77, 48] on button "< Back to public search results" at bounding box center [76, 52] width 94 height 16
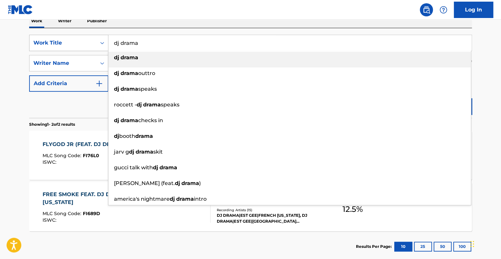
drag, startPoint x: 105, startPoint y: 40, endPoint x: 91, endPoint y: 38, distance: 14.3
click at [91, 38] on div "SearchWithCriteria8c209e86-4d52-4ed0-b968-539fb019190d Work Title dj drama dj d…" at bounding box center [250, 43] width 443 height 16
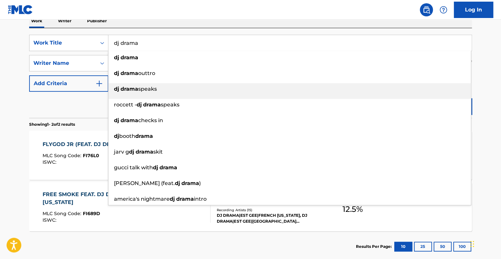
click at [155, 89] on span "speaks" at bounding box center [147, 89] width 19 height 6
type input "dj drama speaks"
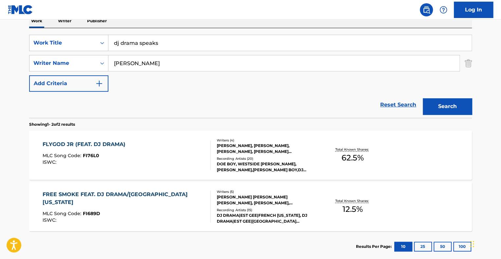
click at [447, 107] on button "Search" at bounding box center [447, 106] width 49 height 16
click at [118, 225] on div "FREE SMOKE FEAT. DJ DRAMA/FRENCH [US_STATE] MLC Song Code : FI689D ISWC : Write…" at bounding box center [250, 206] width 443 height 49
